Goal: Navigation & Orientation: Find specific page/section

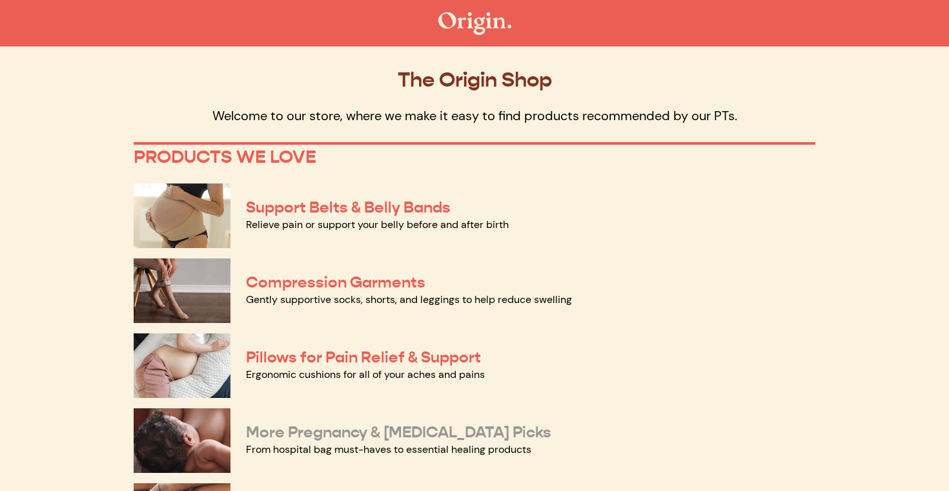
click at [425, 432] on link "More Pregnancy & [MEDICAL_DATA] Picks" at bounding box center [399, 431] width 306 height 19
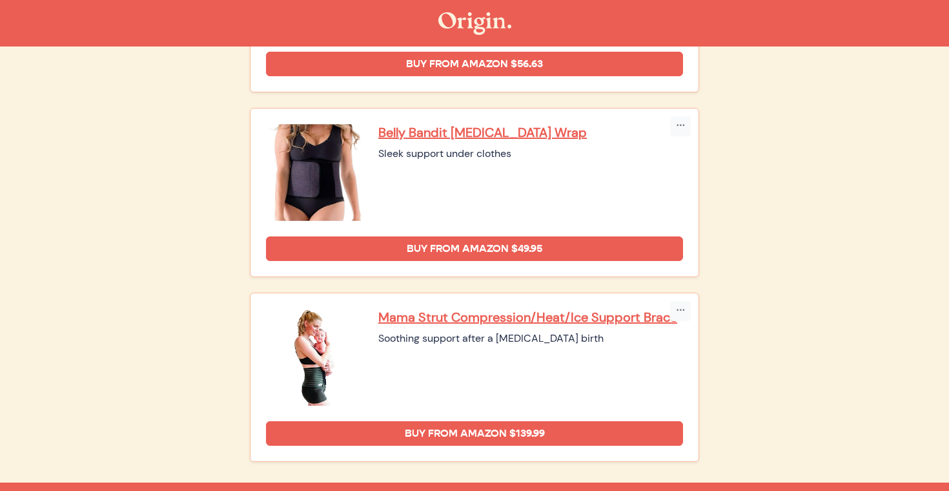
scroll to position [874, 0]
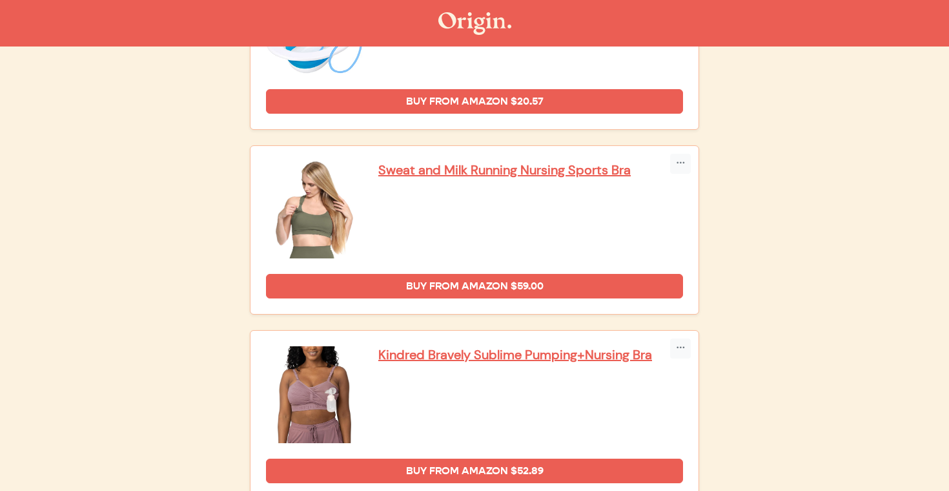
scroll to position [2715, 0]
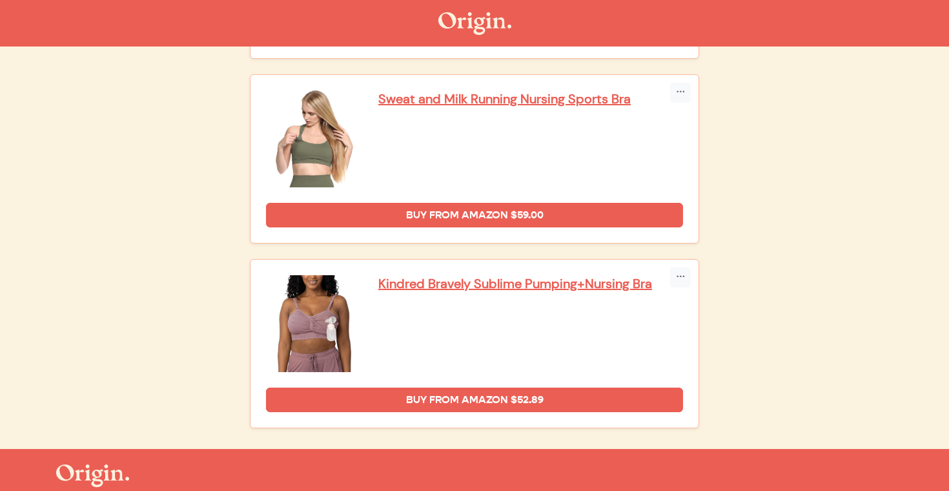
click at [455, 26] on img at bounding box center [475, 23] width 73 height 23
